Goal: Task Accomplishment & Management: Manage account settings

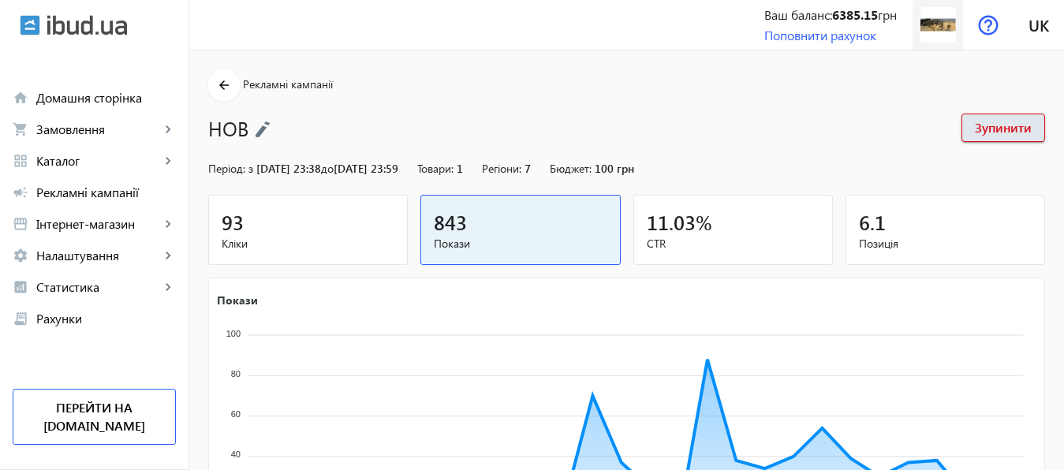
click at [942, 25] on img at bounding box center [939, 25] width 36 height 36
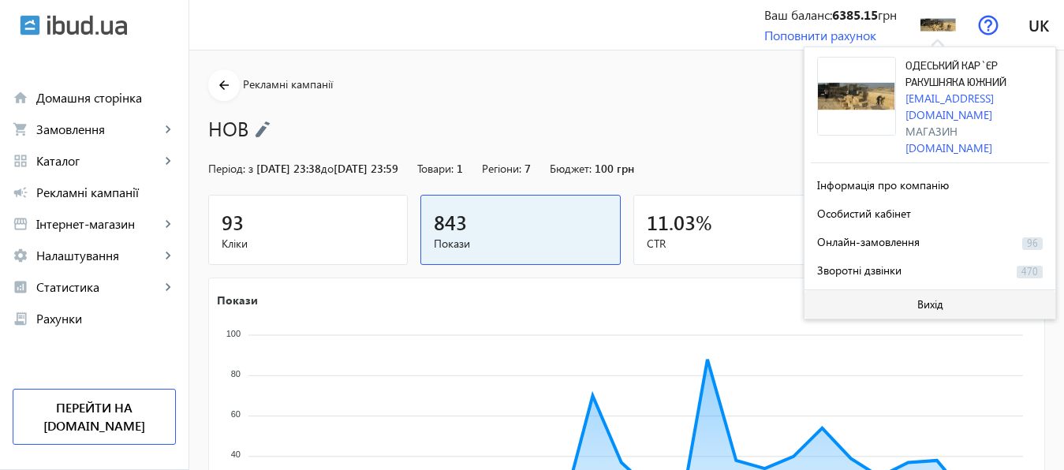
click at [932, 298] on span "Вихід" at bounding box center [931, 304] width 26 height 13
